Goal: Browse casually

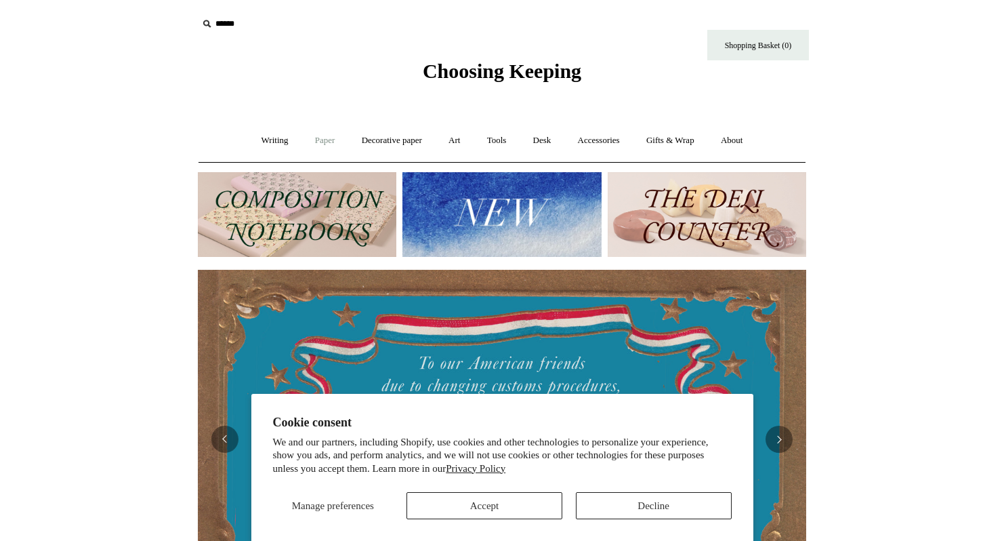
click at [313, 143] on link "Paper +" at bounding box center [325, 141] width 45 height 36
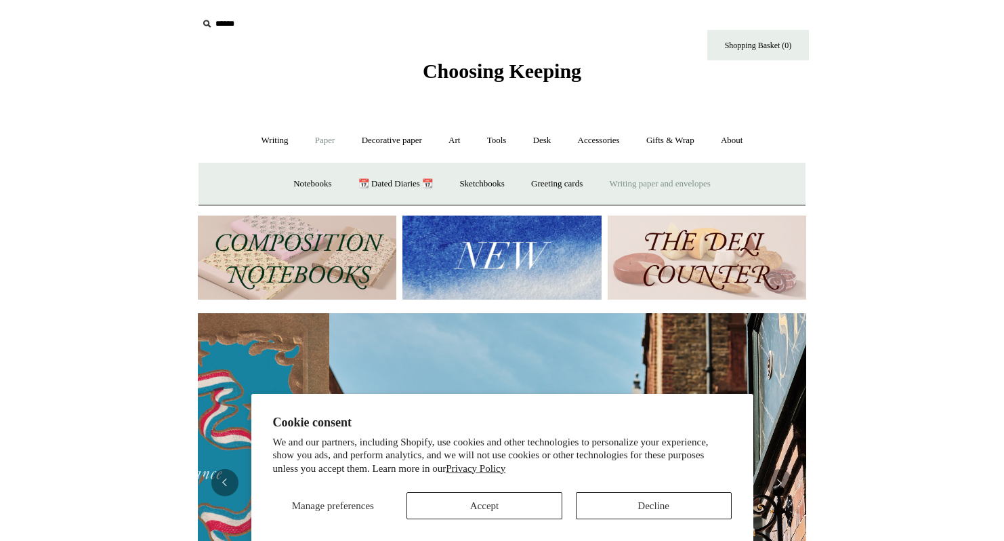
scroll to position [0, 608]
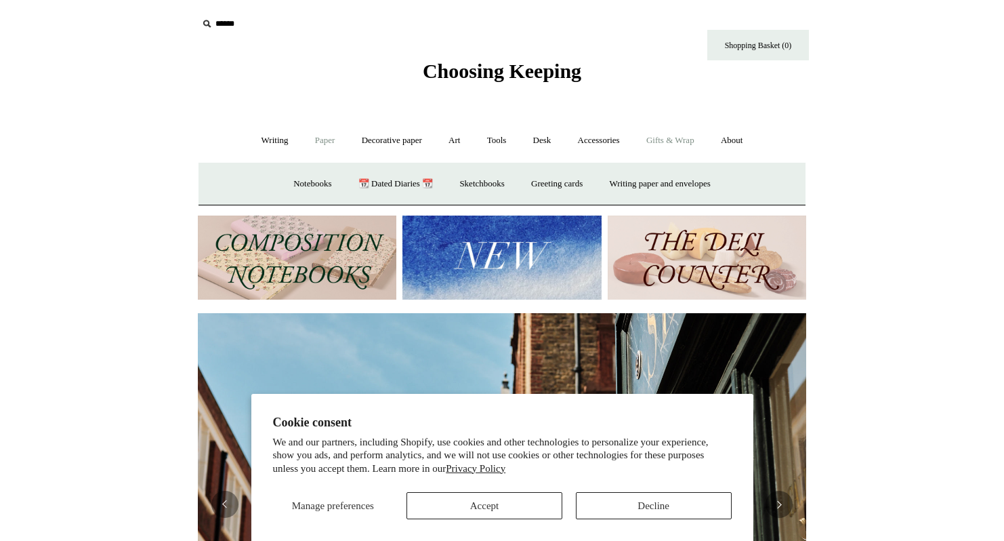
click at [665, 142] on link "Gifts & Wrap +" at bounding box center [670, 141] width 72 height 36
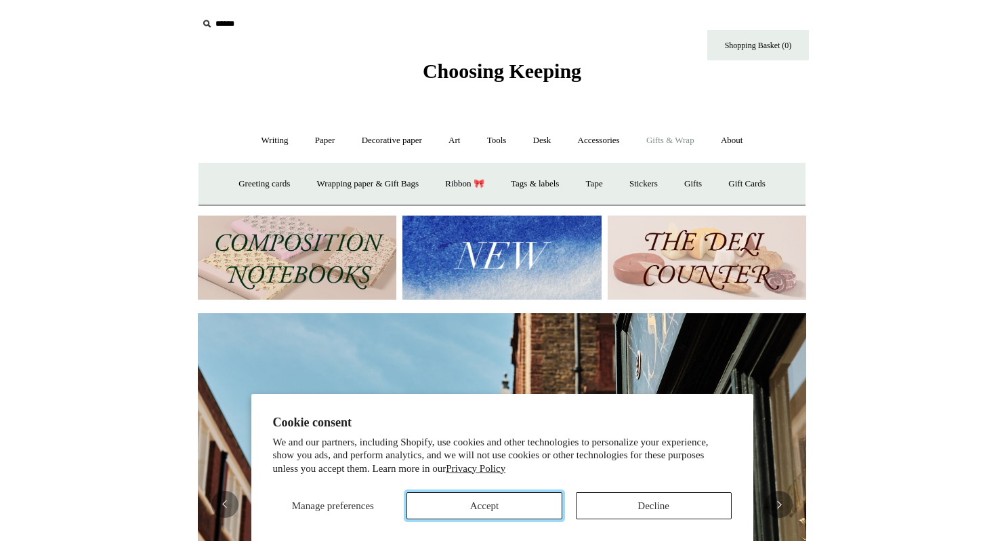
click at [441, 507] on button "Accept" at bounding box center [484, 505] width 156 height 27
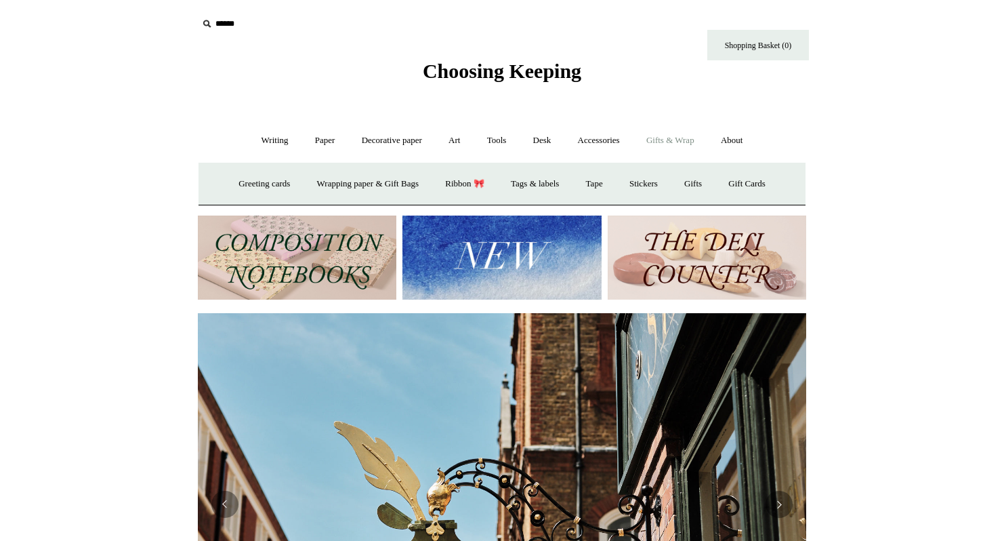
click at [685, 142] on link "Gifts & Wrap -" at bounding box center [670, 141] width 72 height 36
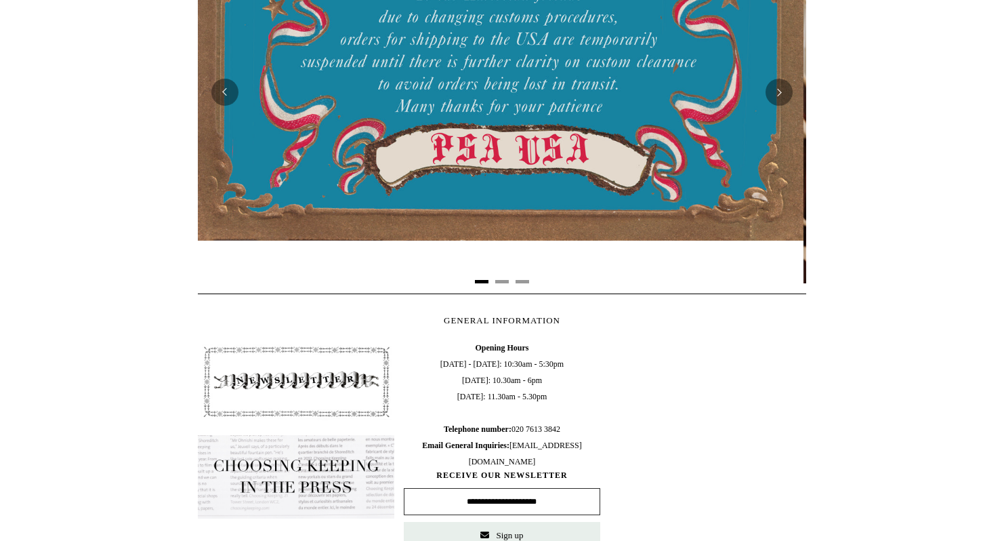
scroll to position [199, 0]
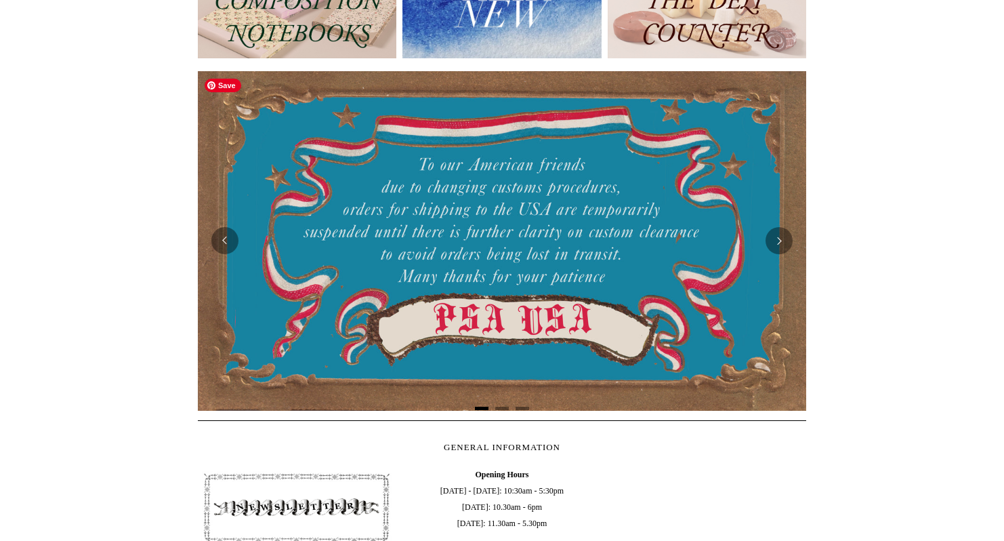
click at [576, 211] on img at bounding box center [502, 240] width 608 height 339
click at [783, 239] on button "Next" at bounding box center [779, 240] width 27 height 27
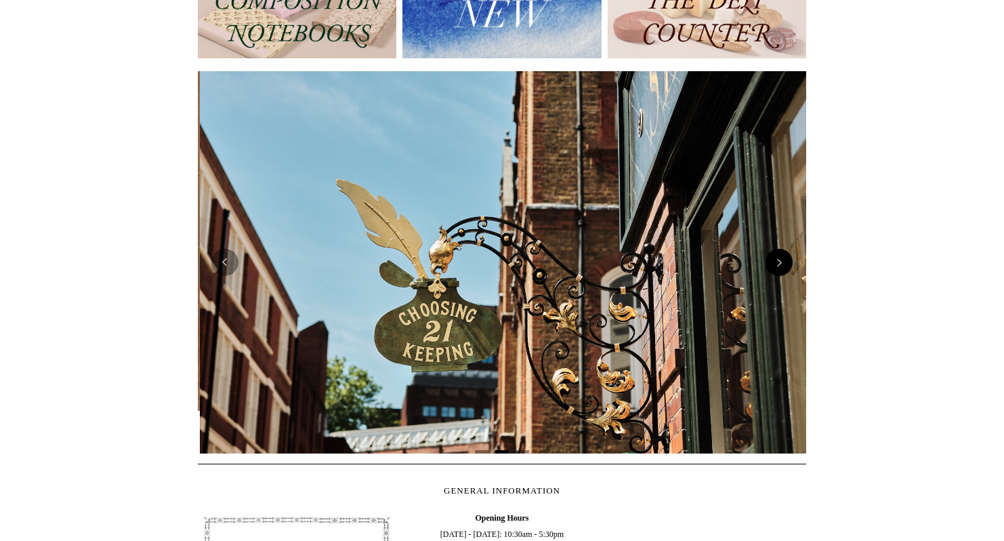
scroll to position [0, 608]
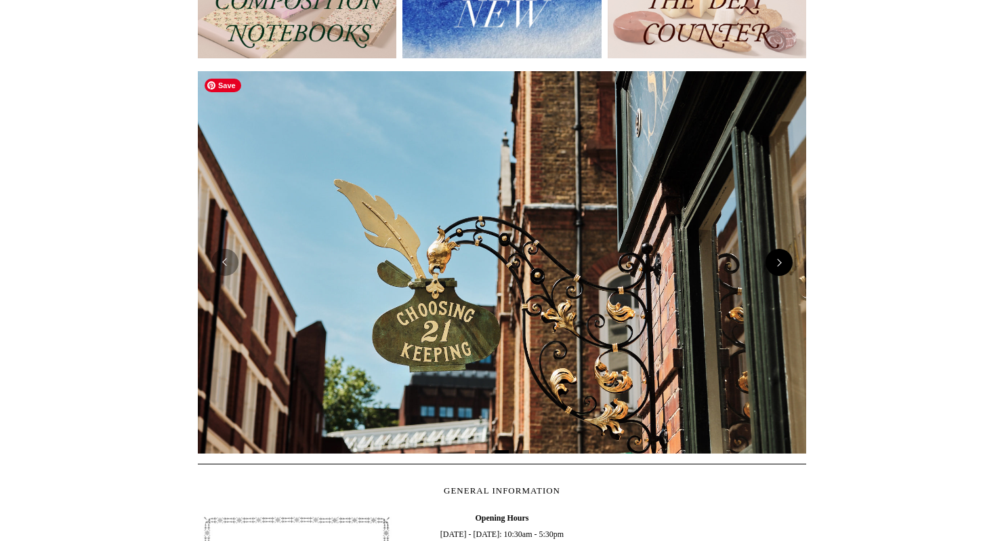
click at [783, 239] on img at bounding box center [502, 262] width 608 height 382
click at [777, 274] on button "Next" at bounding box center [779, 262] width 27 height 27
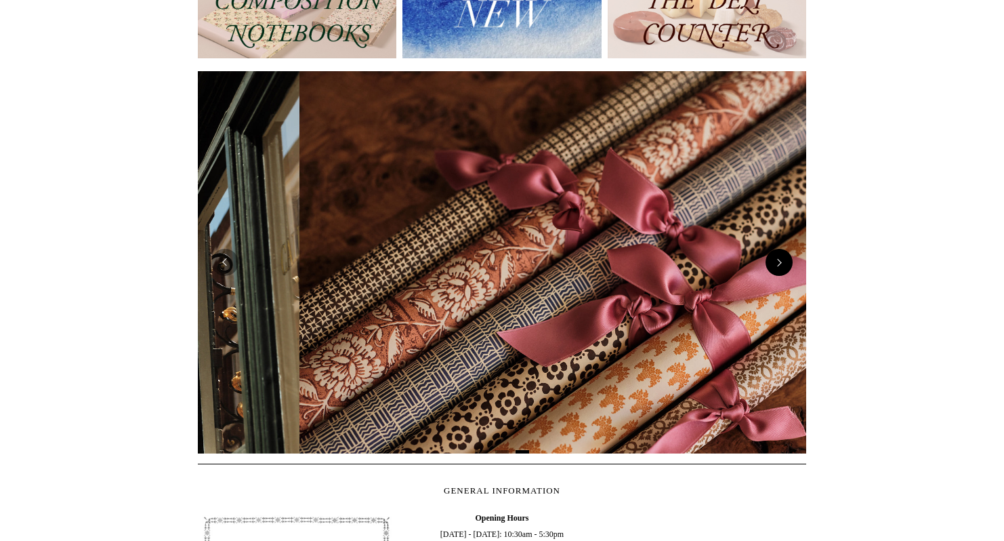
scroll to position [0, 1217]
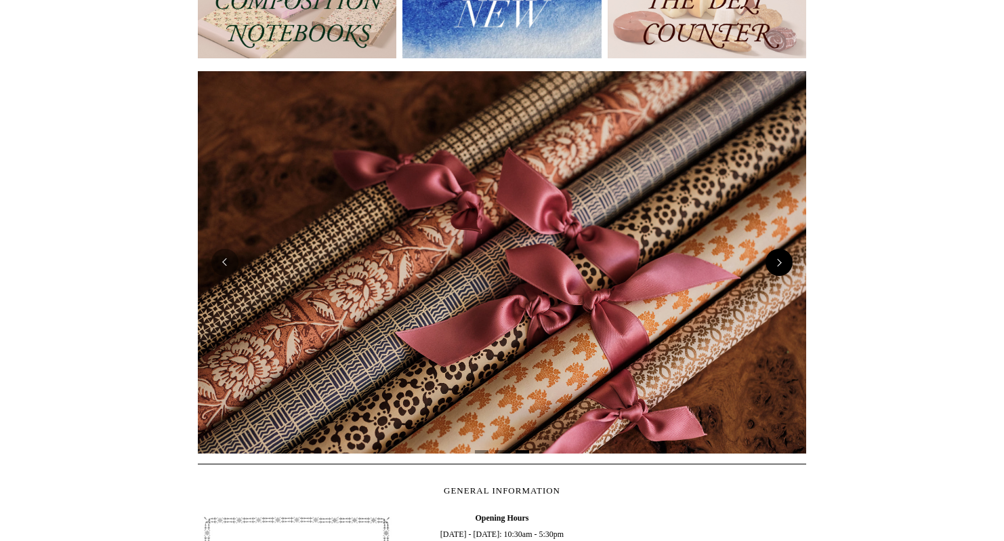
click at [777, 274] on button "Next" at bounding box center [779, 262] width 27 height 27
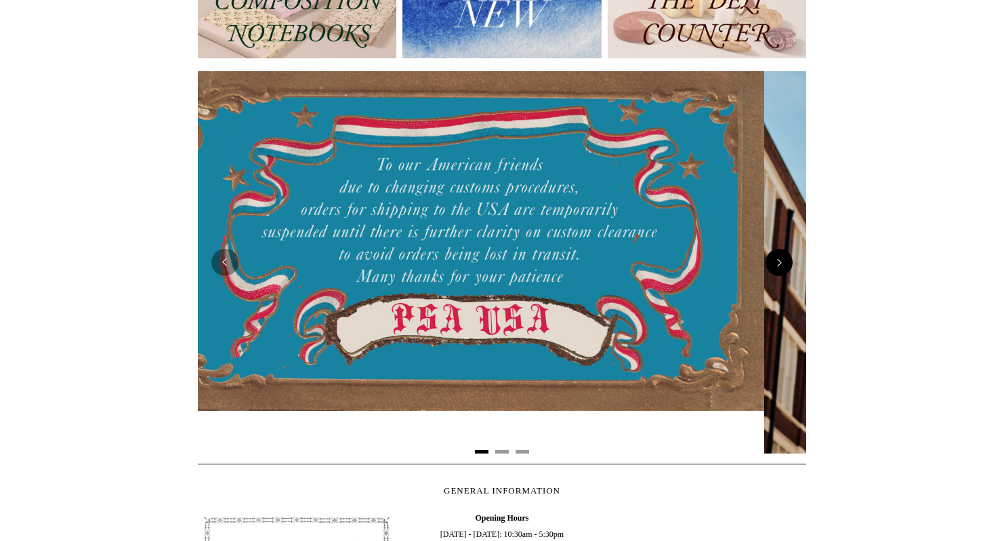
scroll to position [0, 0]
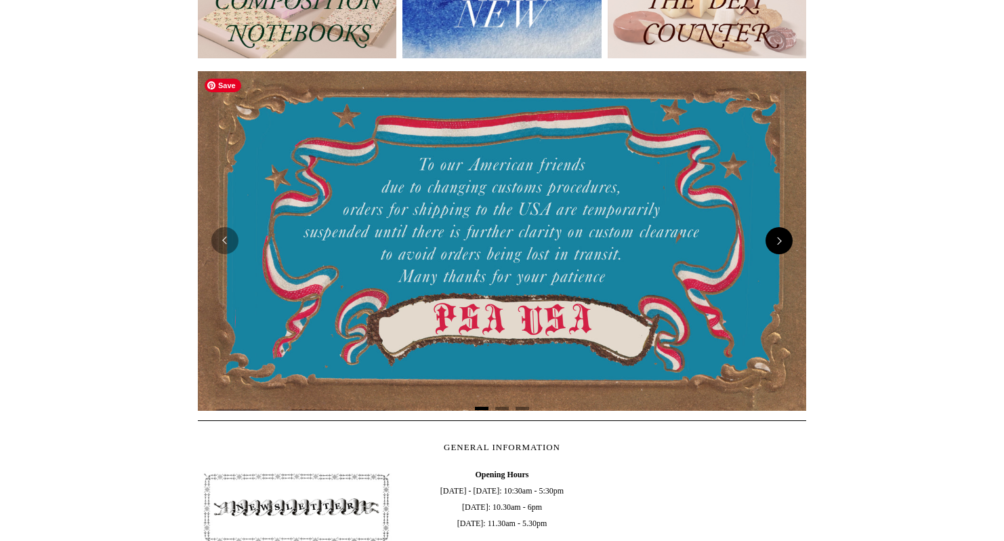
click at [777, 274] on img at bounding box center [502, 240] width 608 height 339
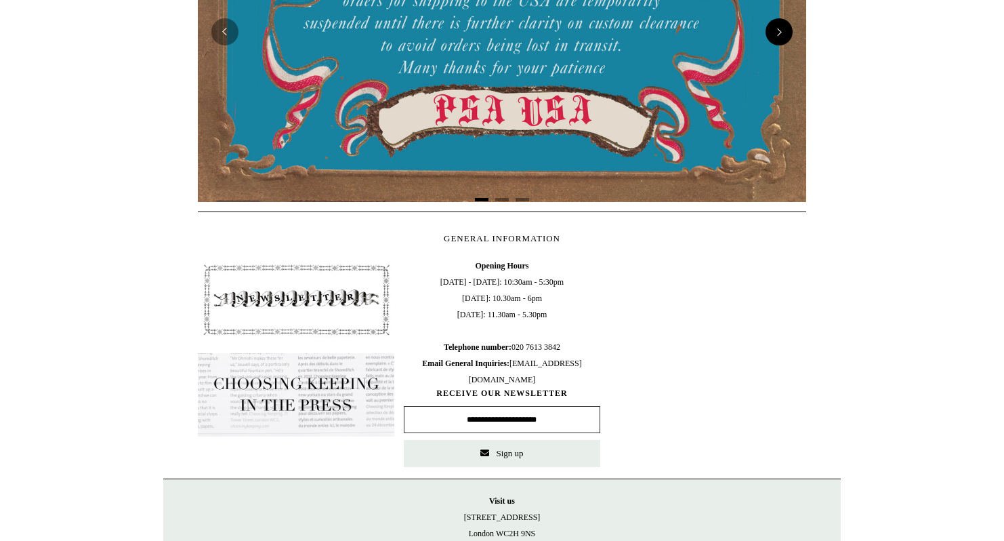
scroll to position [558, 0]
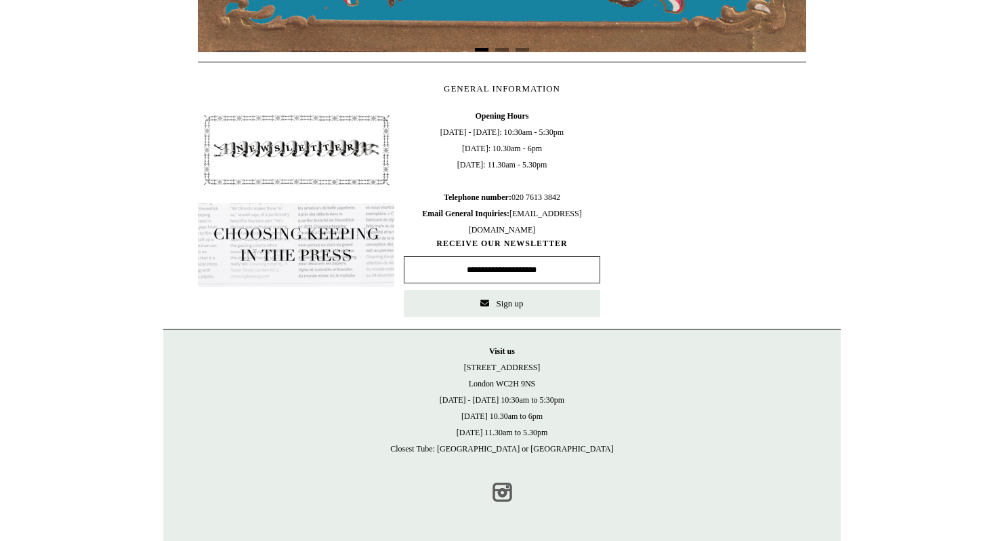
click at [498, 488] on link "Instagram" at bounding box center [502, 492] width 30 height 30
